Goal: Register for event/course

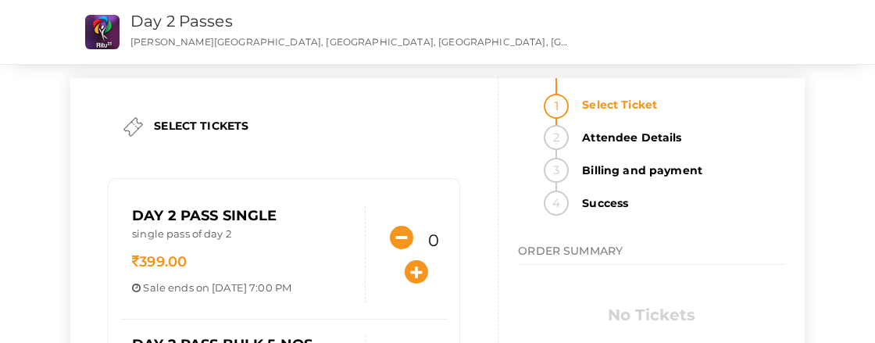
click at [573, 136] on li "Attendee Details" at bounding box center [679, 141] width 212 height 33
click at [407, 279] on icon "button" at bounding box center [416, 271] width 23 height 23
type input "1"
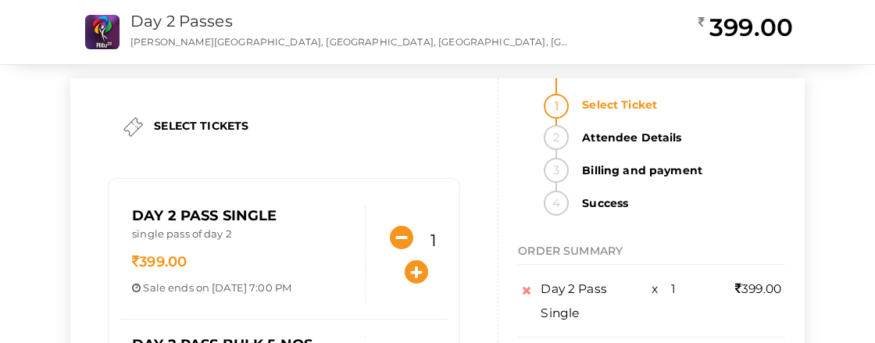
click at [612, 130] on strong "Attendee Details" at bounding box center [679, 137] width 212 height 25
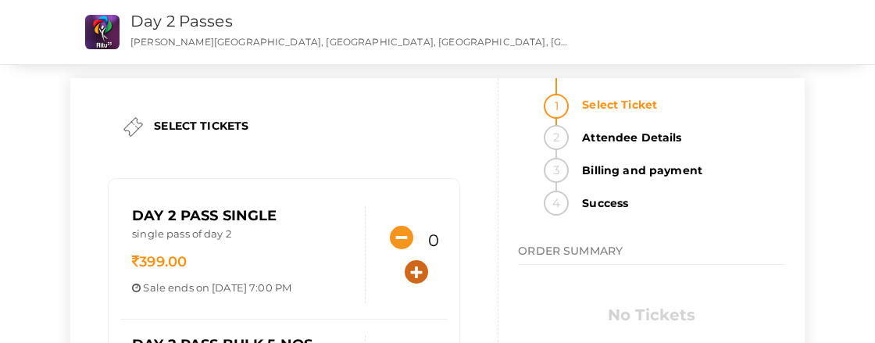
click at [409, 277] on icon "button" at bounding box center [416, 271] width 23 height 23
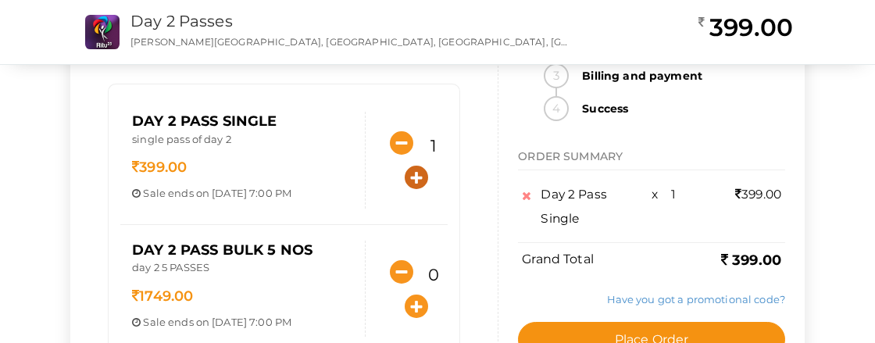
scroll to position [89, 0]
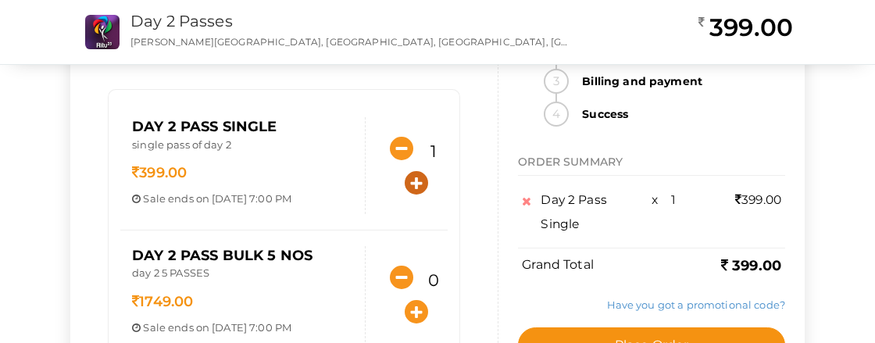
click at [409, 187] on icon "button" at bounding box center [416, 182] width 23 height 23
type input "2"
click at [723, 308] on link "Have you got a promotional code?" at bounding box center [696, 304] width 178 height 12
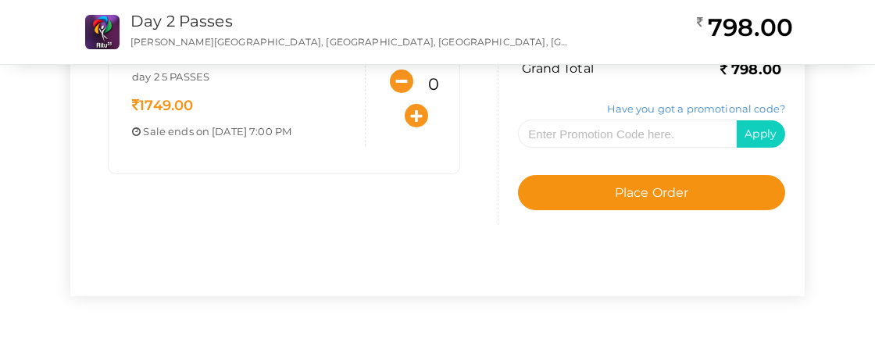
scroll to position [0, 0]
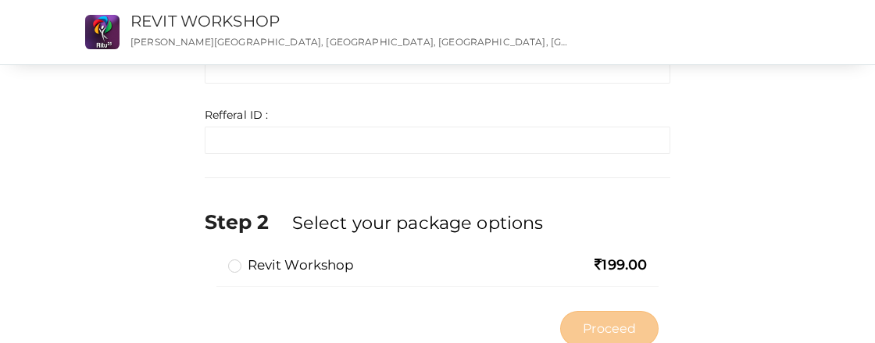
scroll to position [359, 0]
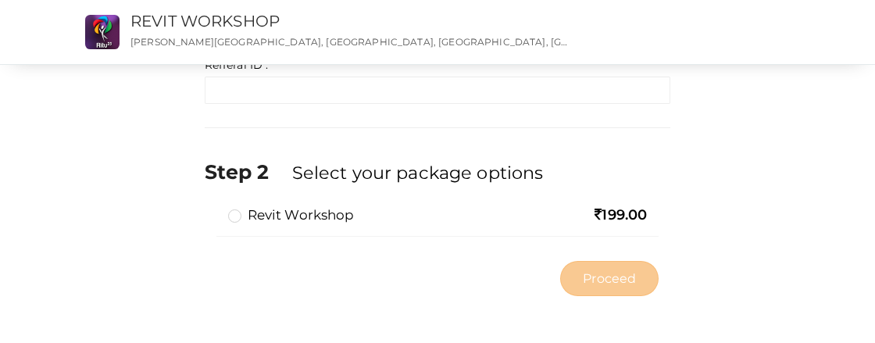
click at [234, 216] on label "Revit Workshop" at bounding box center [291, 214] width 127 height 19
click at [212, 209] on input "Revit Workshop" at bounding box center [212, 209] width 0 height 0
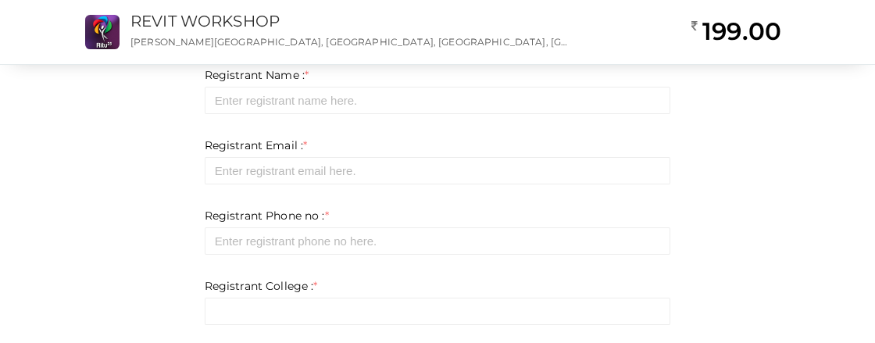
scroll to position [0, 0]
